Goal: Transaction & Acquisition: Purchase product/service

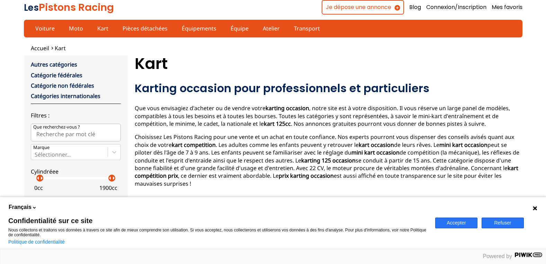
click at [451, 221] on button "Accepter" at bounding box center [456, 223] width 42 height 11
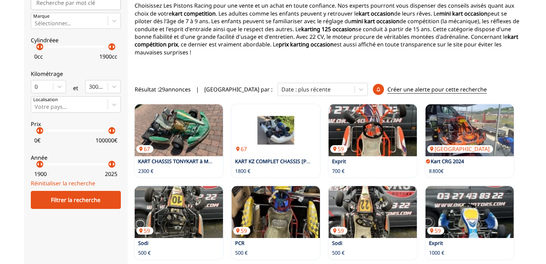
scroll to position [139, 0]
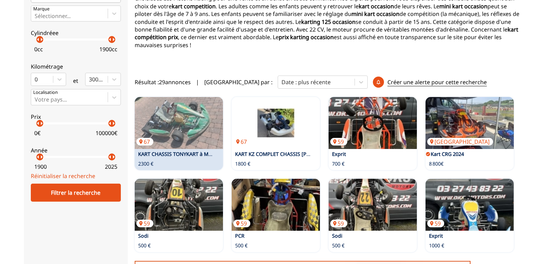
click at [180, 151] on link "KART CHASSIS TONYKART à MOTEUR IAME X30" at bounding box center [193, 154] width 110 height 7
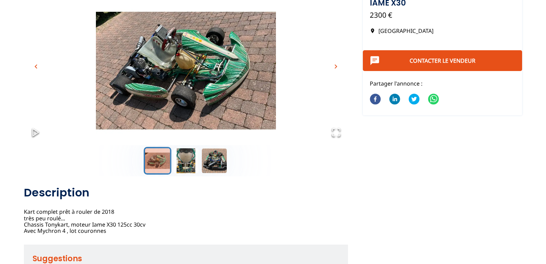
scroll to position [69, 0]
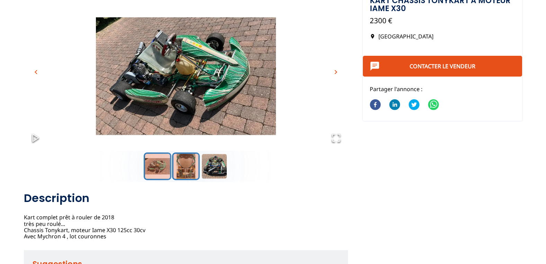
click at [186, 168] on button "Go to Slide 2" at bounding box center [186, 166] width 28 height 28
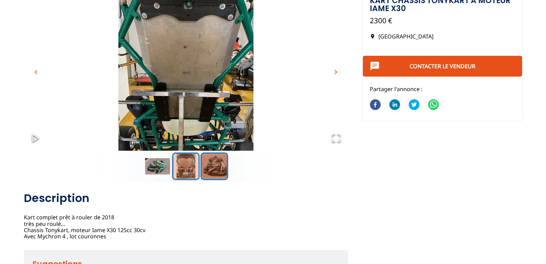
click at [211, 163] on button "Go to Slide 3" at bounding box center [215, 166] width 28 height 28
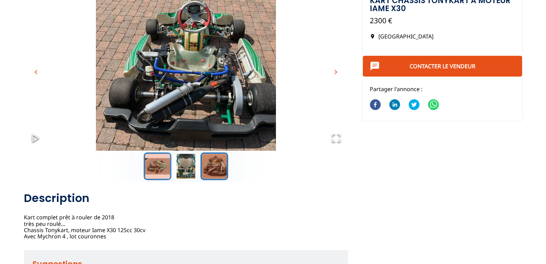
click at [159, 164] on button "Go to Slide 1" at bounding box center [158, 166] width 28 height 28
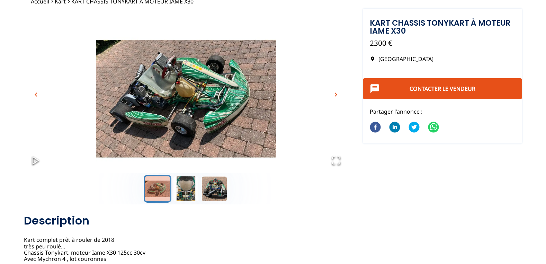
scroll to position [35, 0]
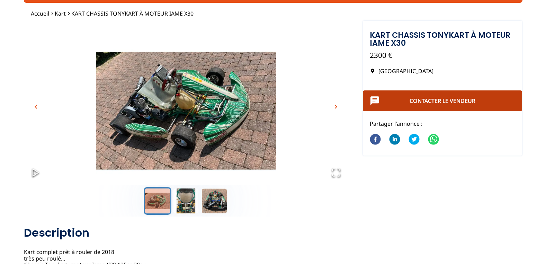
click at [433, 99] on link "Contacter le vendeur" at bounding box center [443, 101] width 66 height 8
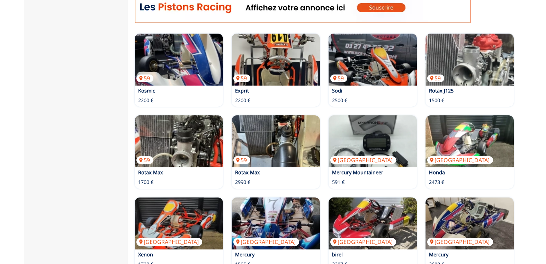
scroll to position [381, 0]
